Goal: Task Accomplishment & Management: Complete application form

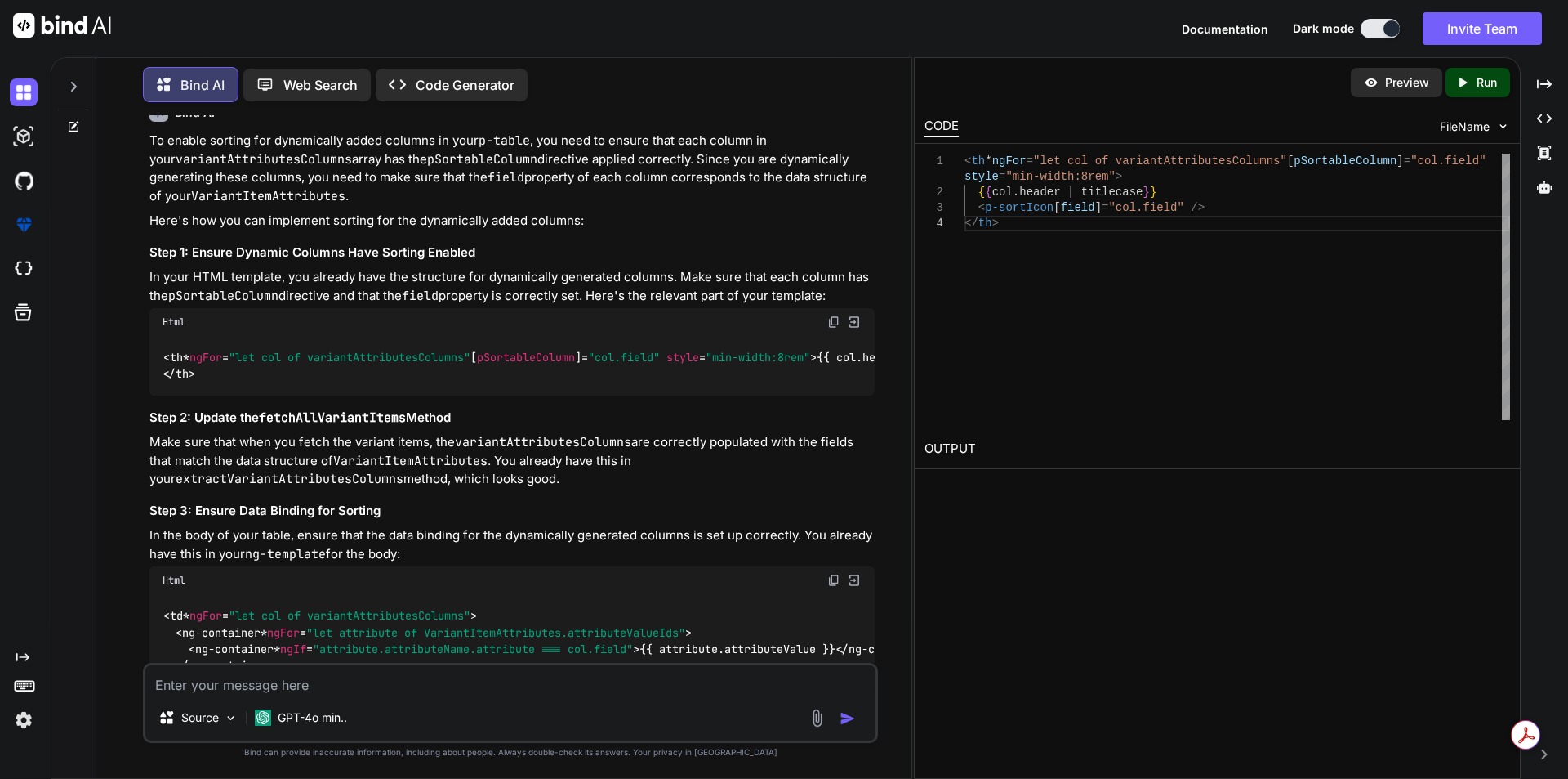
scroll to position [4087, 0]
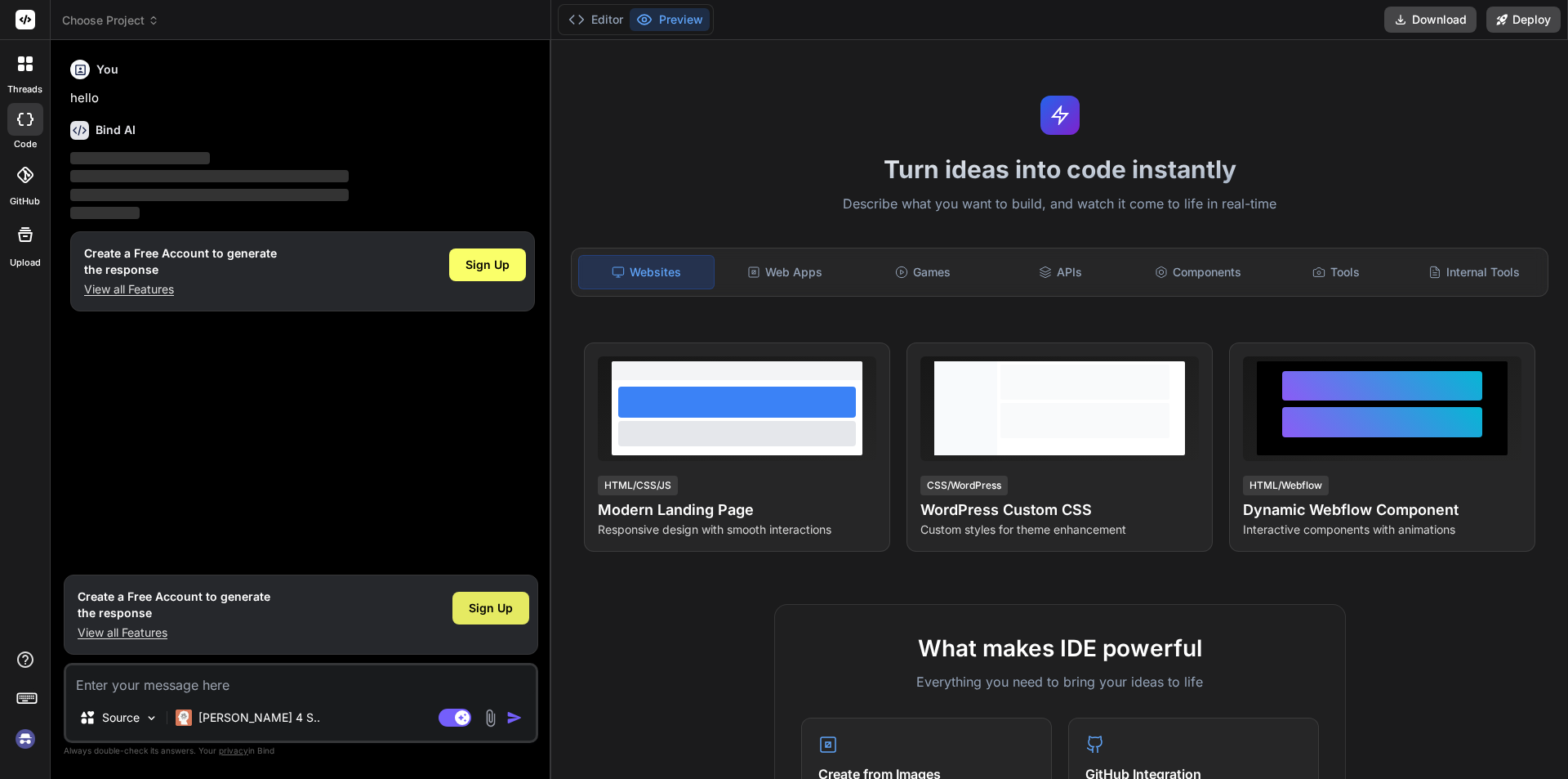
click at [504, 599] on div "Sign Up" at bounding box center [491, 608] width 76 height 32
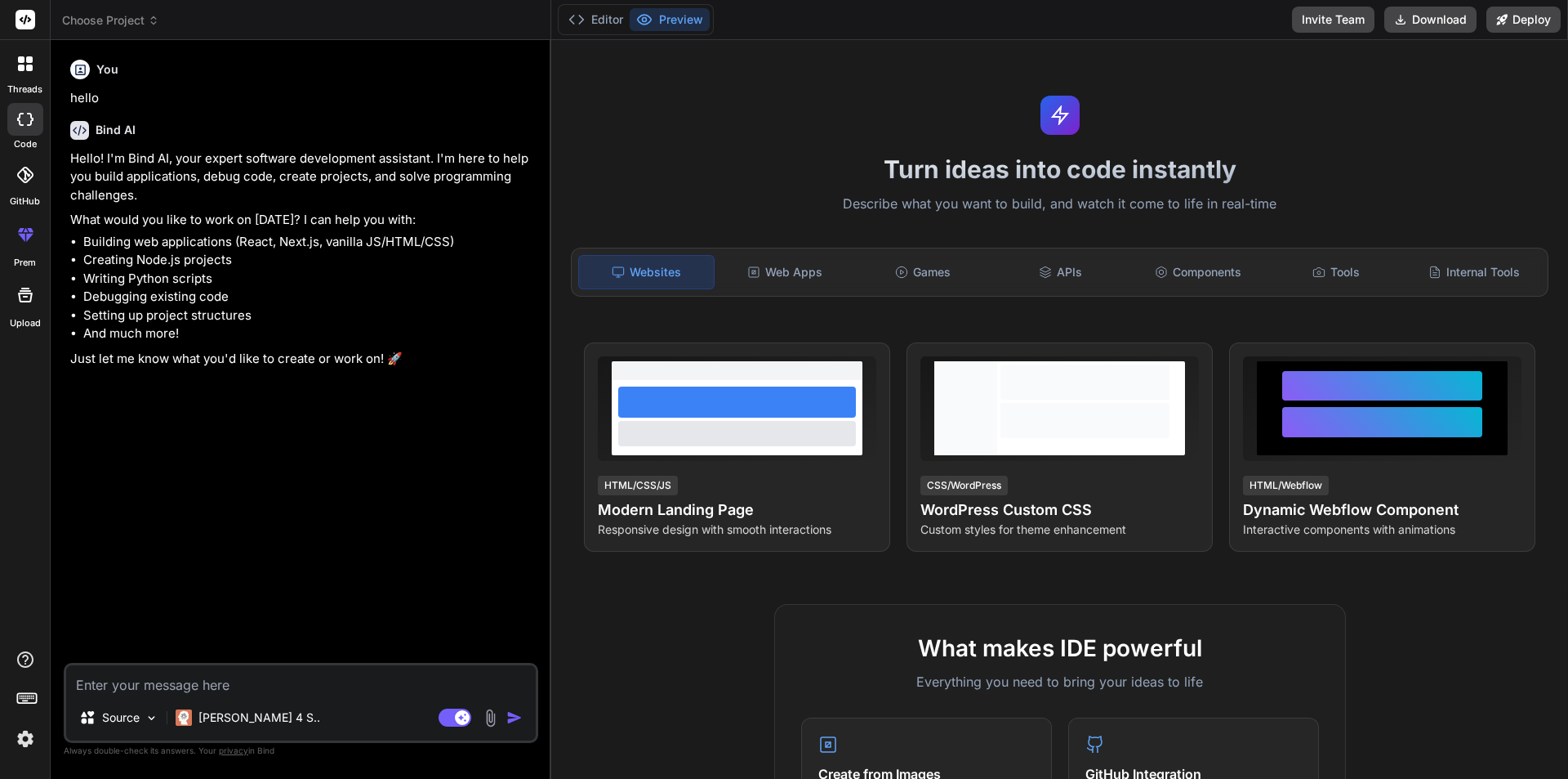
click at [204, 676] on textarea at bounding box center [301, 679] width 469 height 29
click at [792, 269] on div "Web Apps" at bounding box center [785, 272] width 135 height 34
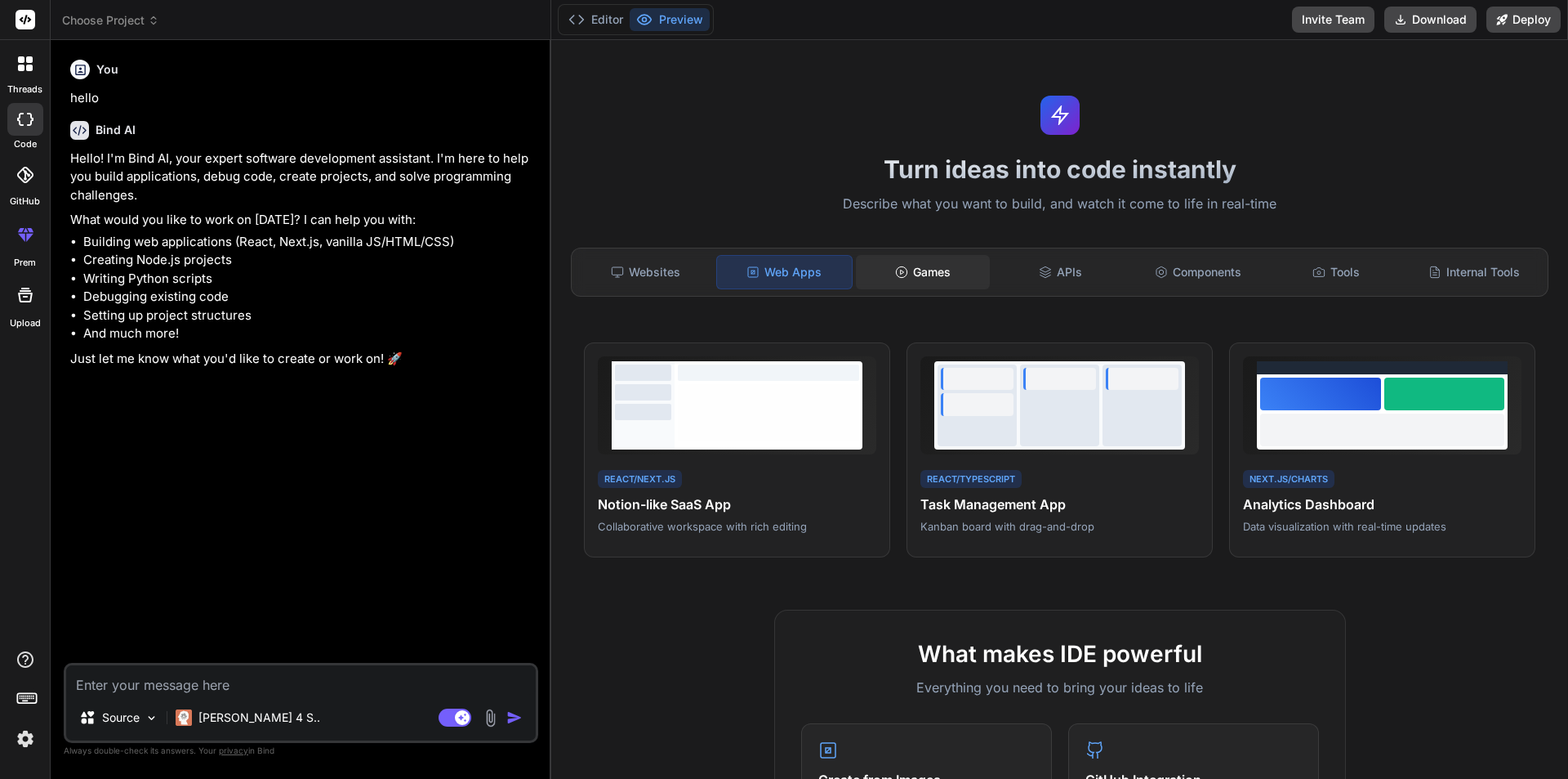
click at [923, 266] on div "Games" at bounding box center [923, 272] width 135 height 34
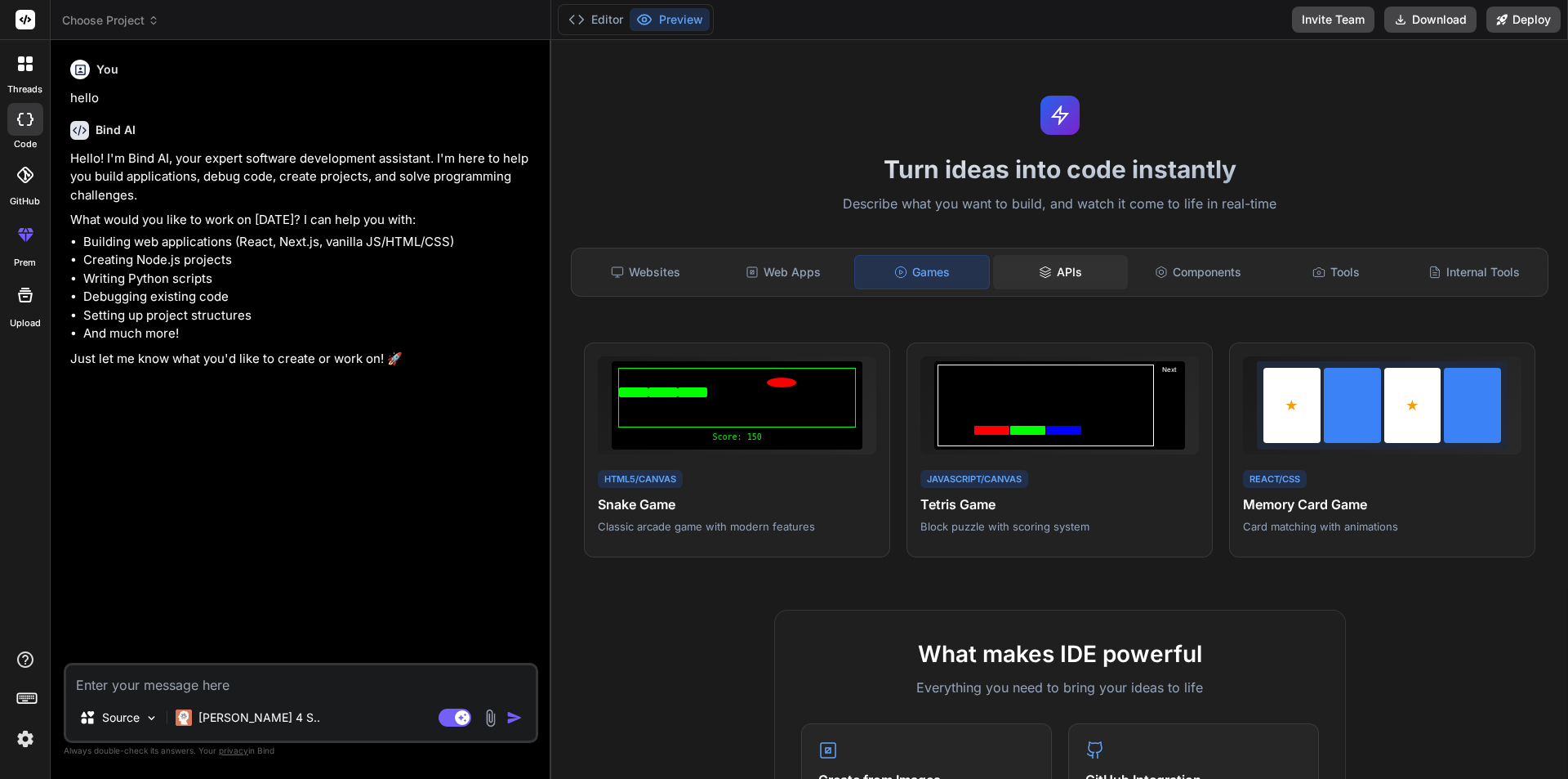
click at [1043, 273] on icon at bounding box center [1045, 273] width 11 height 2
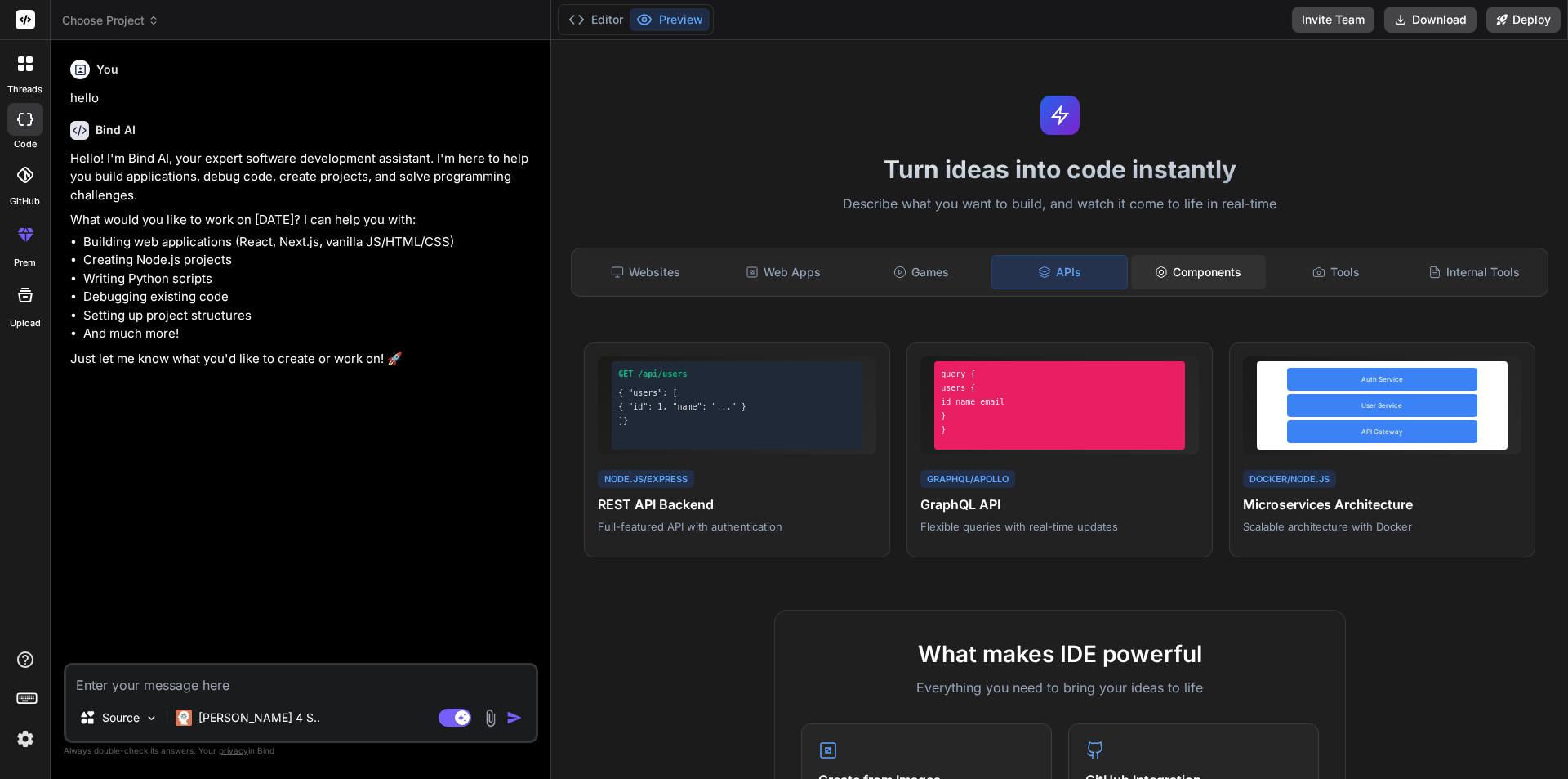
click at [1131, 276] on div "Components" at bounding box center [1198, 272] width 135 height 34
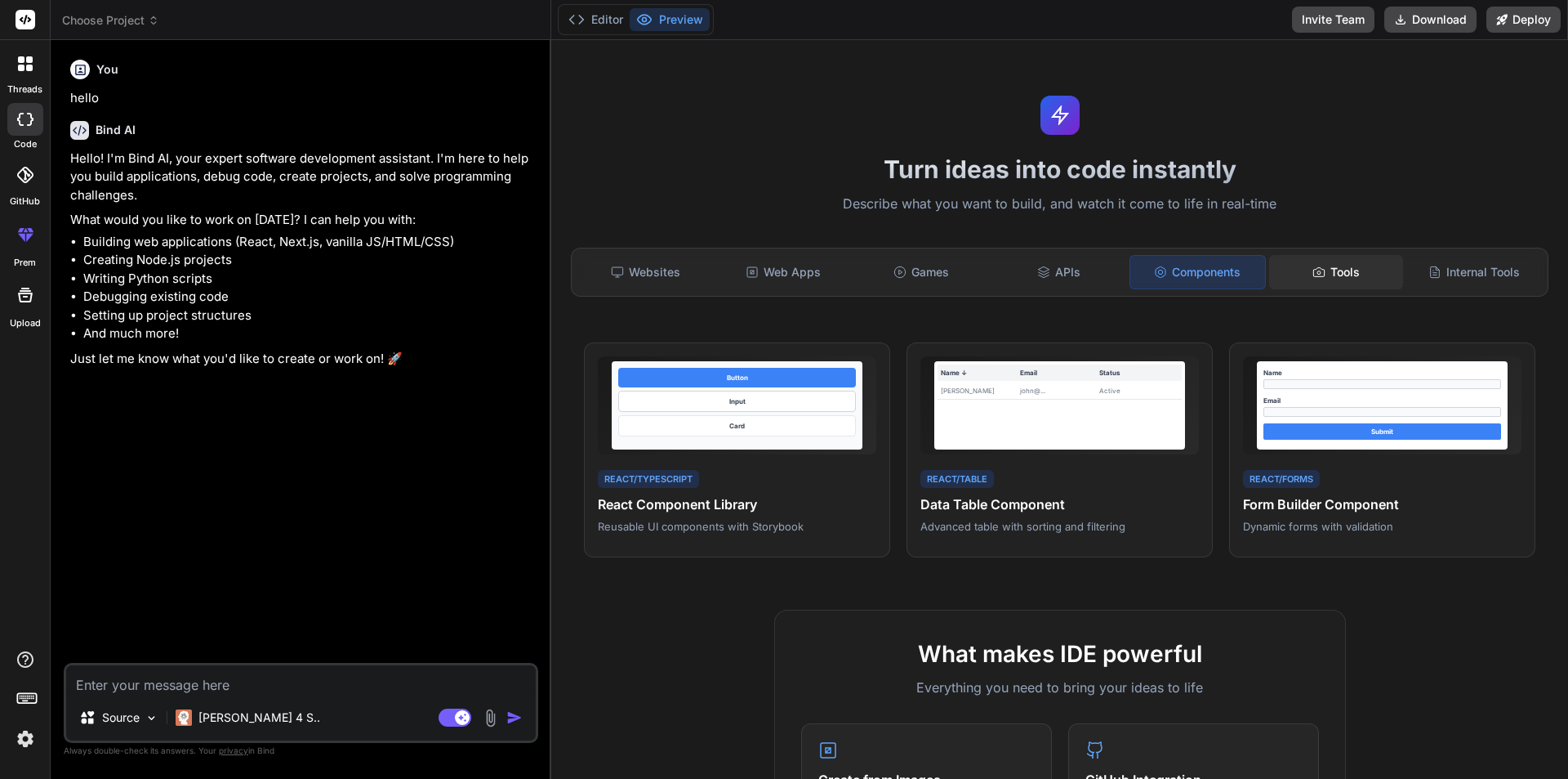
click at [1316, 272] on icon at bounding box center [1320, 272] width 13 height 13
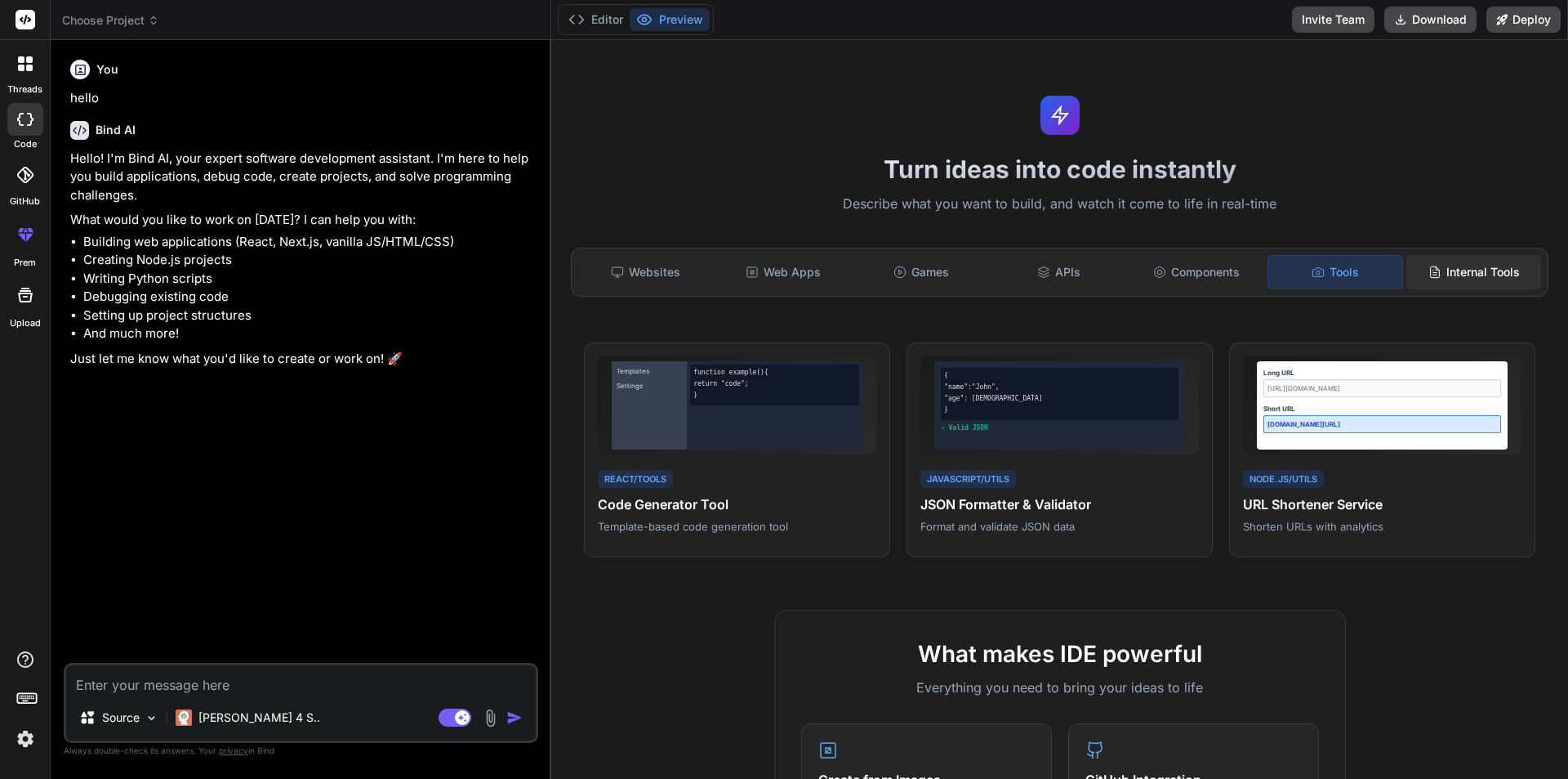
click at [1457, 272] on div "Internal Tools" at bounding box center [1474, 272] width 135 height 34
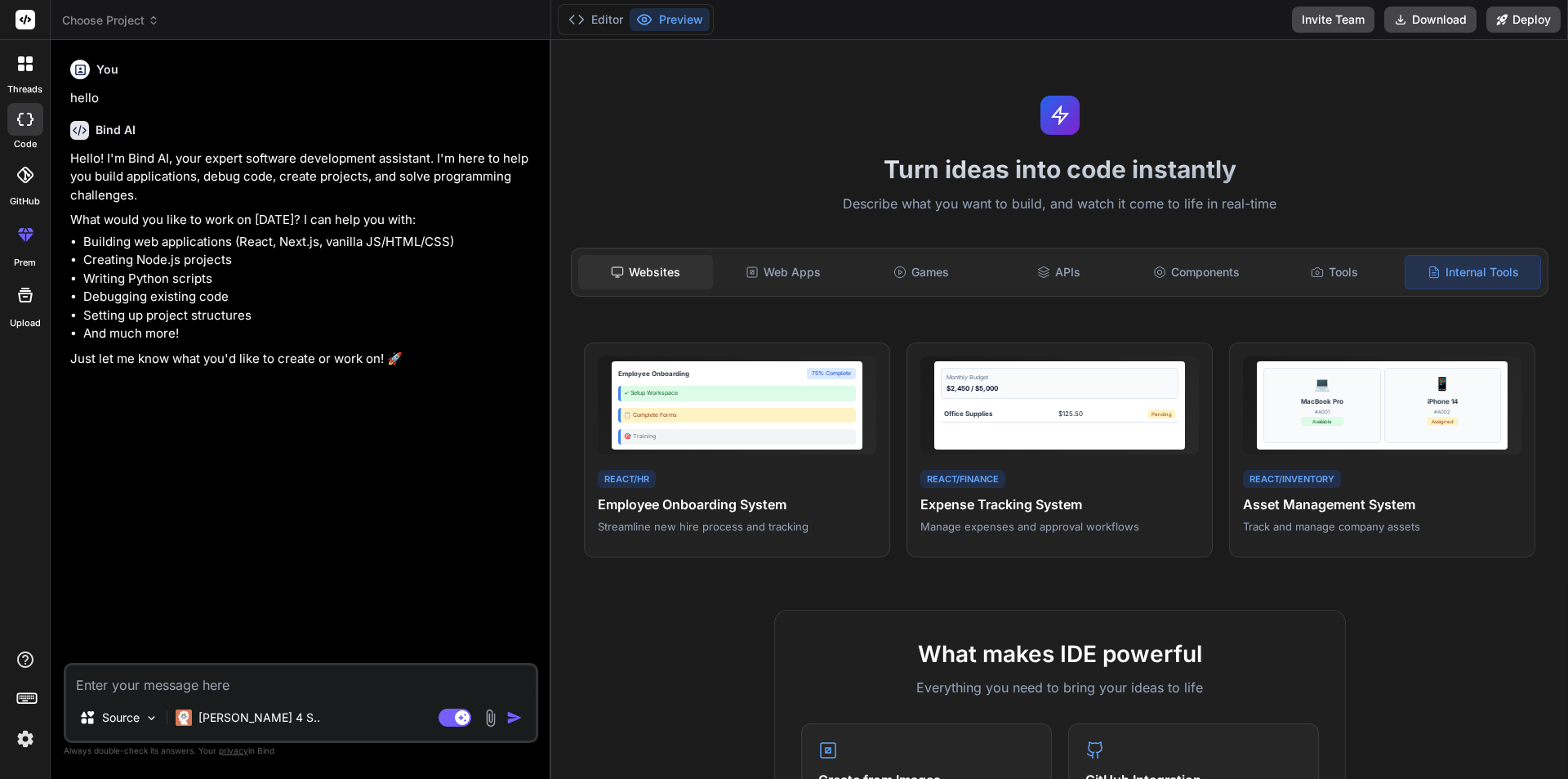
click at [661, 266] on div "Websites" at bounding box center [646, 272] width 135 height 34
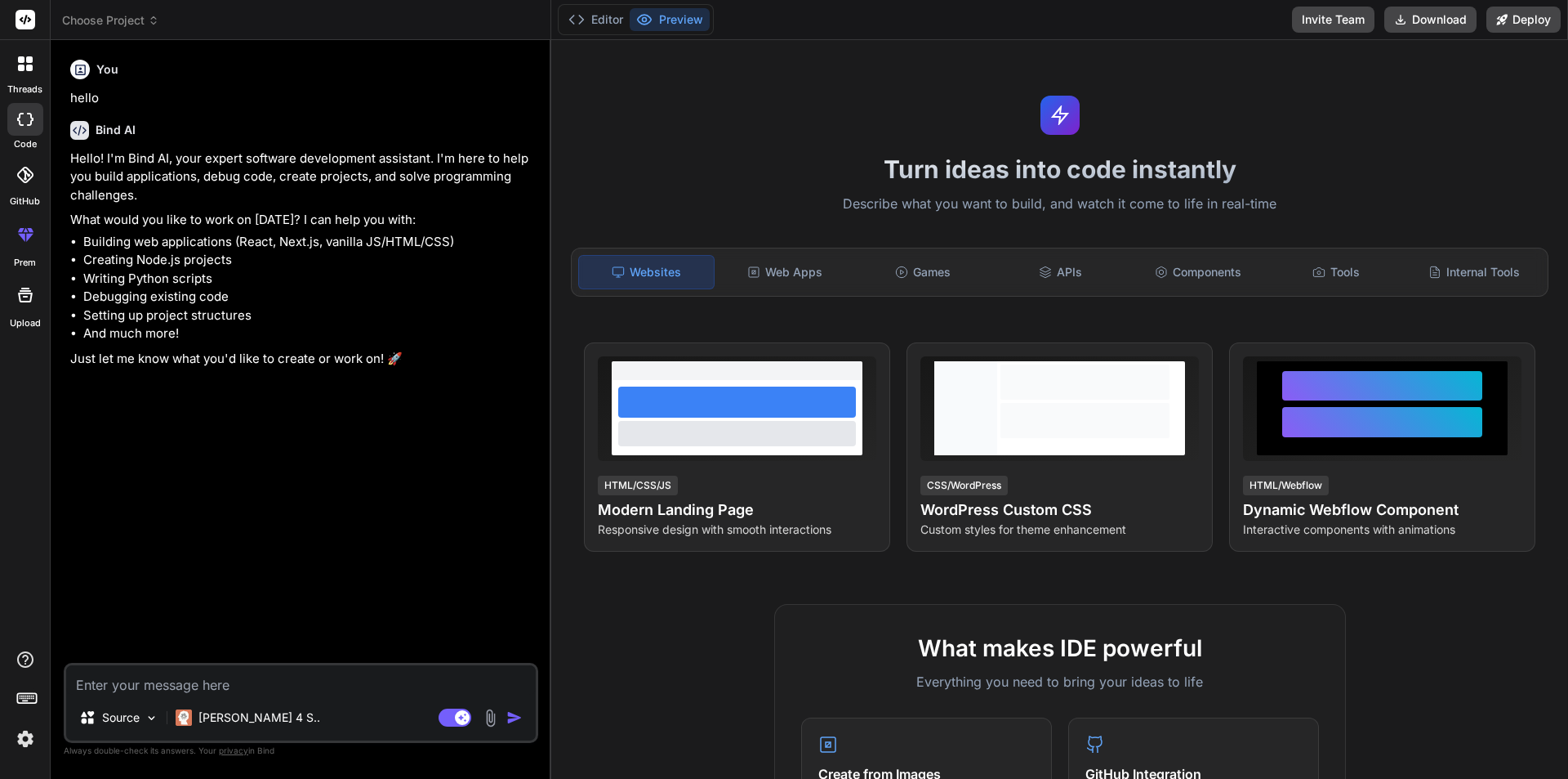
type textarea "x"
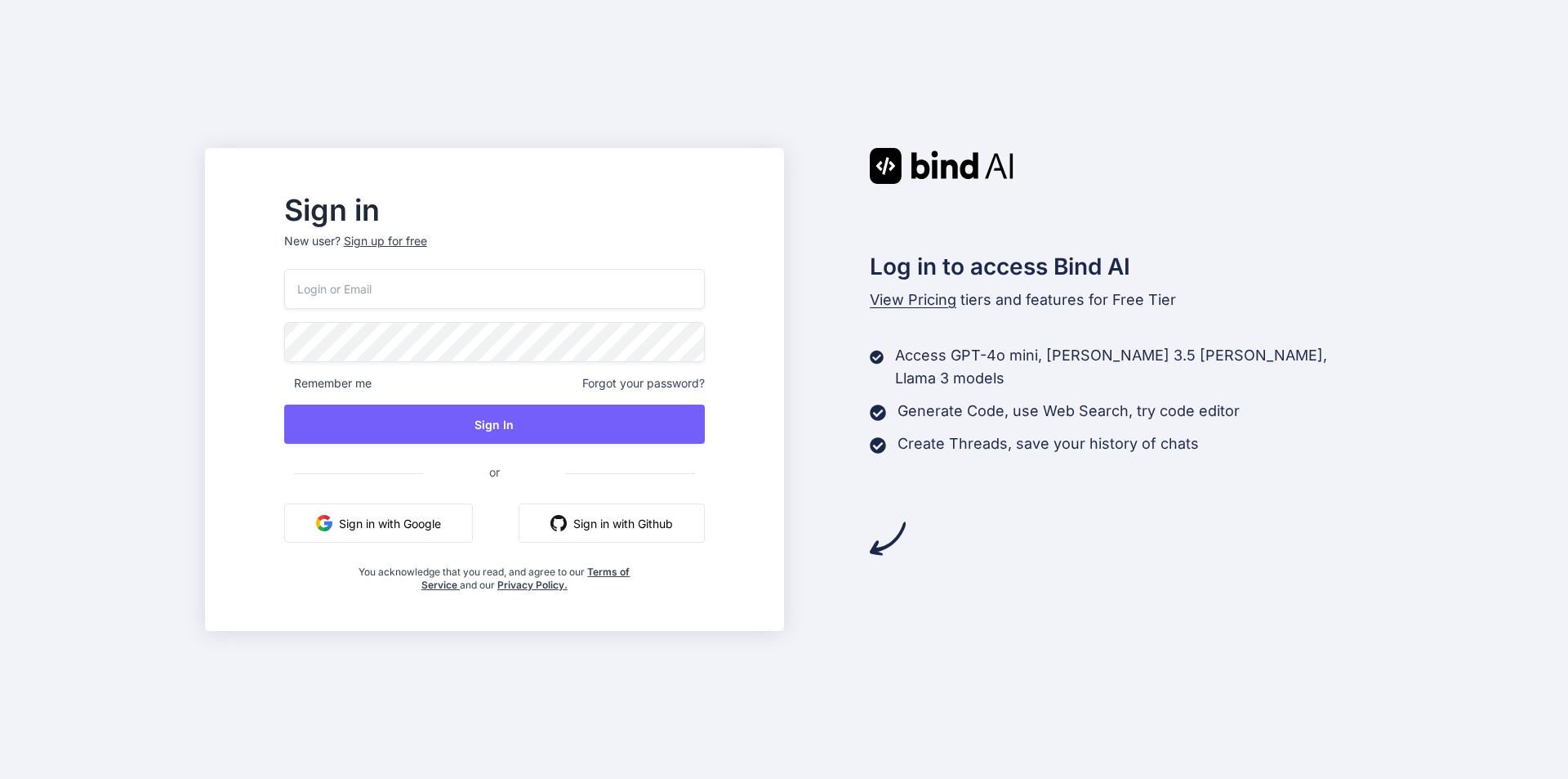
click at [383, 299] on input "email" at bounding box center [494, 288] width 420 height 40
type input "[DOMAIN_NAME][EMAIL_ADDRESS][DOMAIN_NAME]"
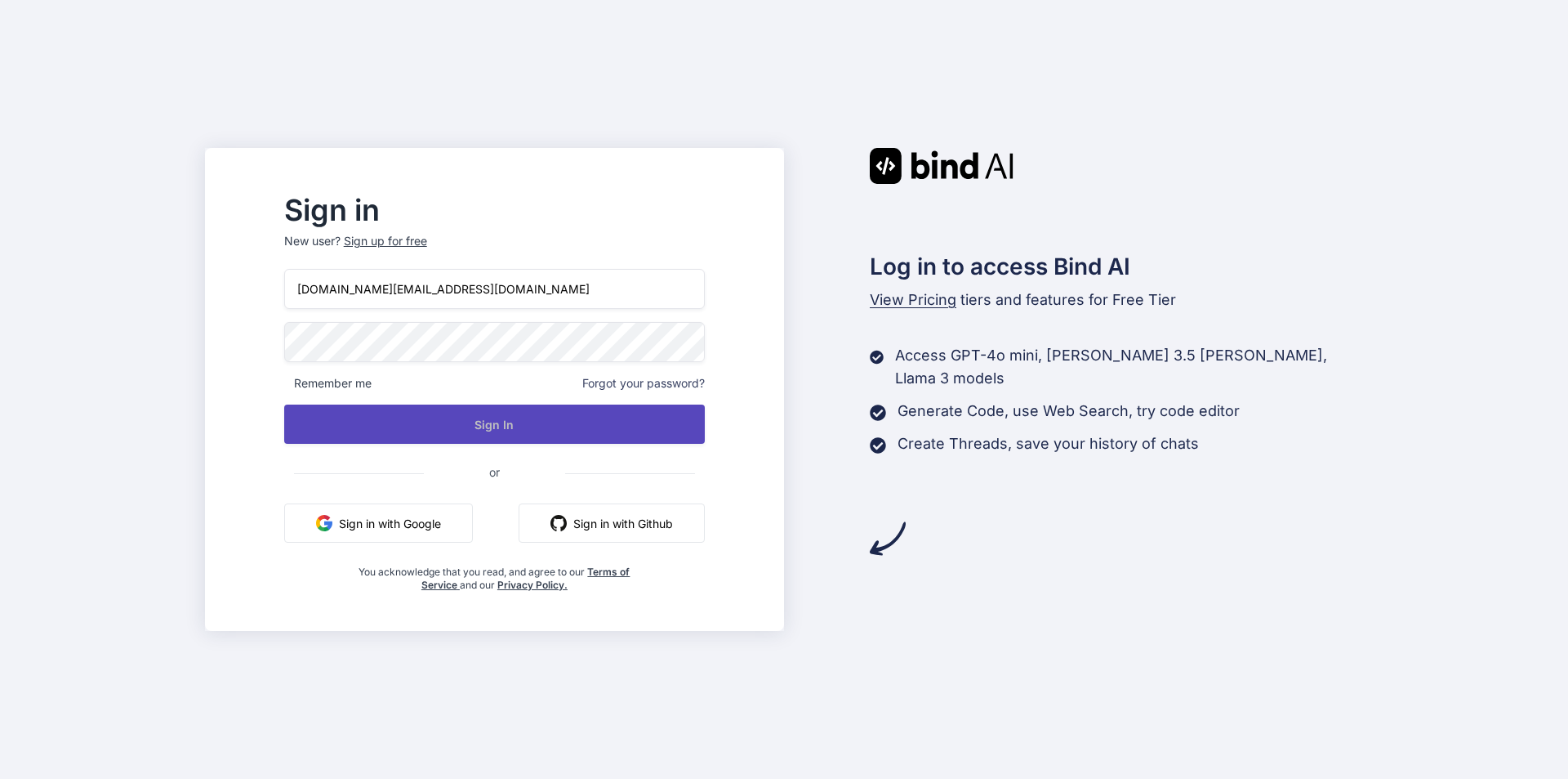
click at [535, 414] on button "Sign In" at bounding box center [494, 424] width 420 height 39
click at [540, 425] on button "Sign In" at bounding box center [494, 424] width 420 height 39
